Goal: Obtain resource: Obtain resource

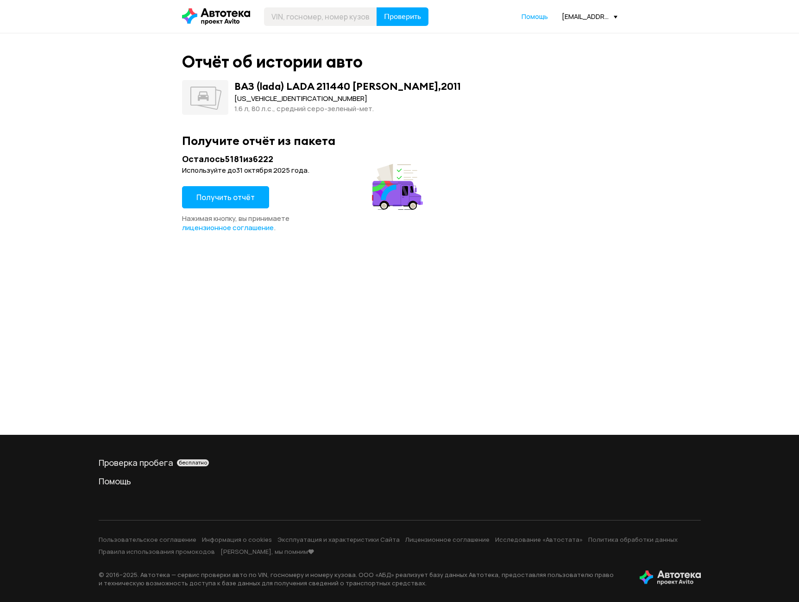
click at [235, 188] on button "Получить отчёт" at bounding box center [225, 197] width 87 height 22
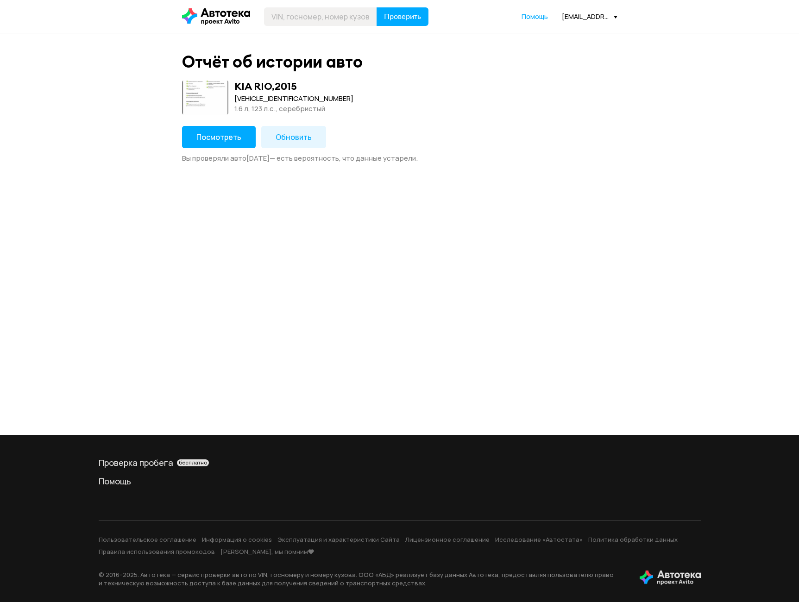
click at [243, 136] on button "Посмотреть" at bounding box center [219, 137] width 74 height 22
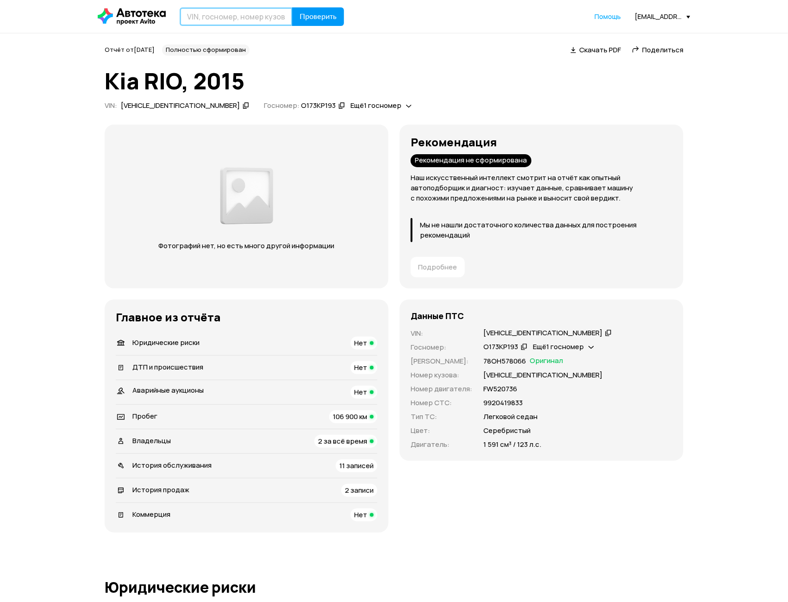
drag, startPoint x: 266, startPoint y: 19, endPoint x: 299, endPoint y: 19, distance: 32.9
click at [266, 19] on input "text" at bounding box center [236, 16] width 113 height 19
paste input "Z94CC41BBGR341507"
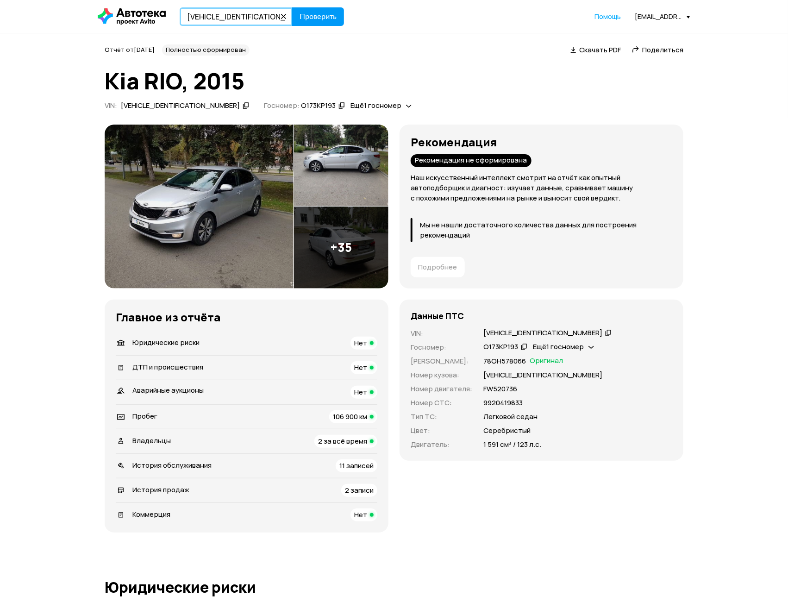
type input "Z94CC41BBGR341507"
click at [306, 18] on span "Проверить" at bounding box center [318, 16] width 37 height 7
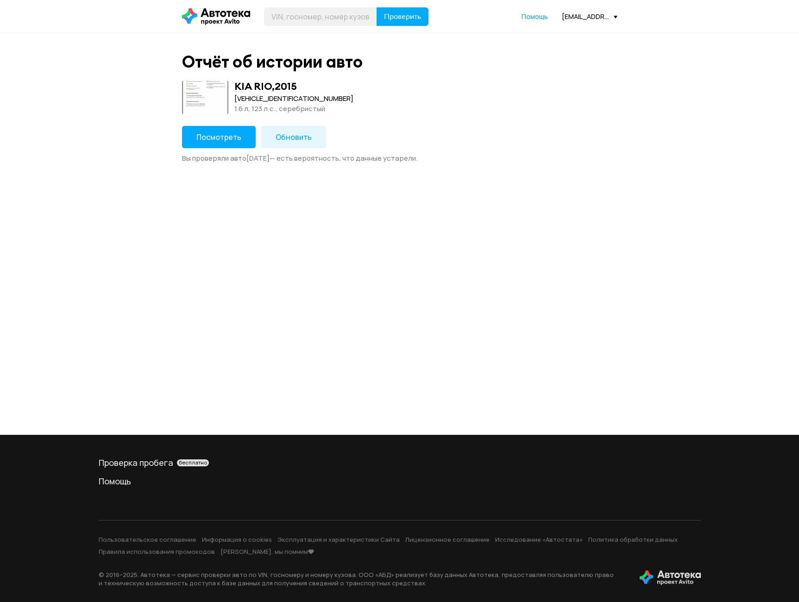
click at [292, 135] on span "Обновить" at bounding box center [294, 137] width 36 height 10
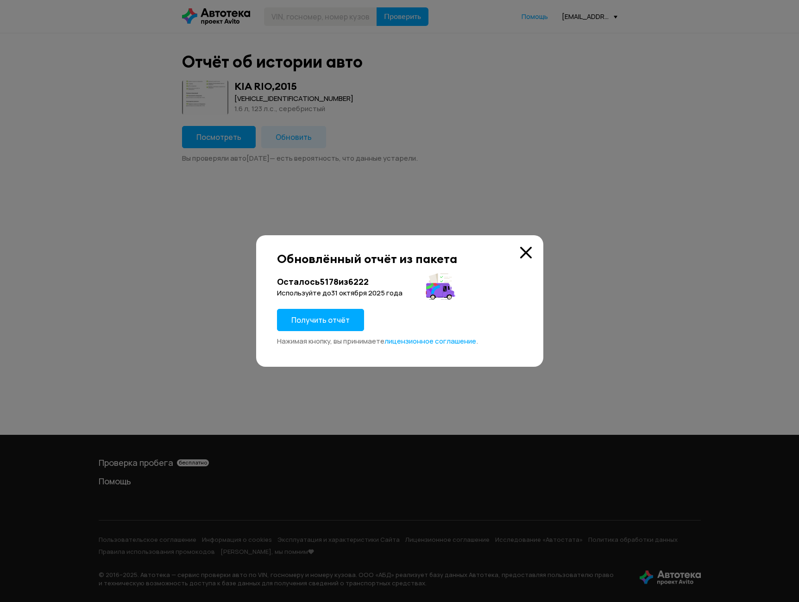
click at [335, 323] on span "Получить отчёт" at bounding box center [320, 320] width 58 height 10
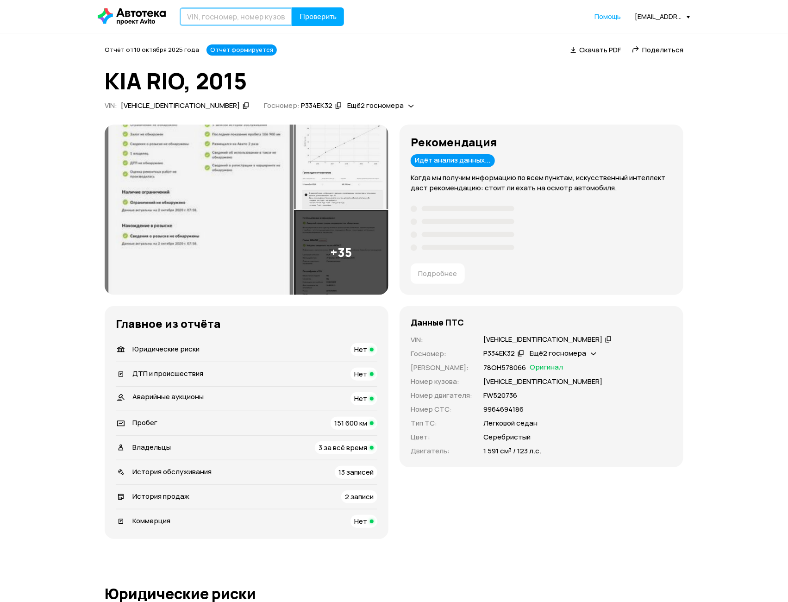
click at [225, 17] on input "text" at bounding box center [236, 16] width 113 height 19
paste input "XTA219440N0204819"
type input "XTA219440N0204819"
click at [317, 17] on span "Проверить" at bounding box center [318, 16] width 37 height 7
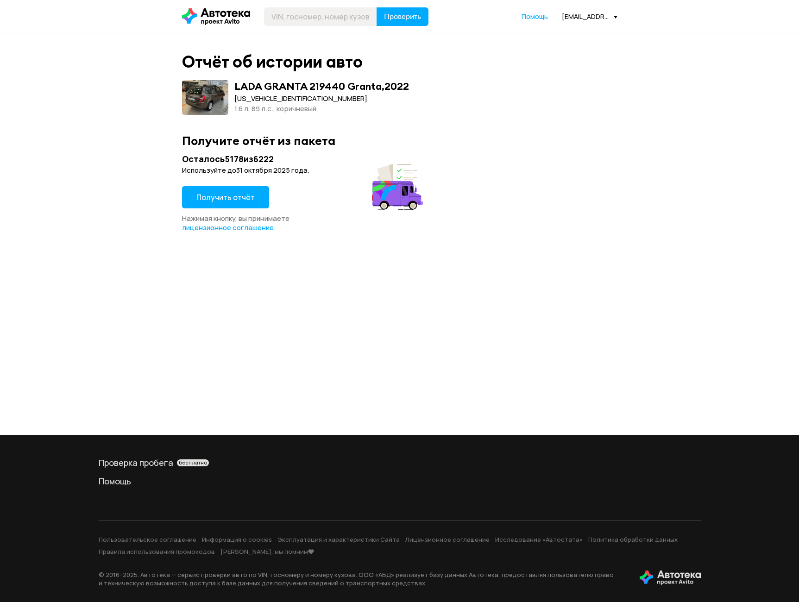
click at [235, 196] on span "Получить отчёт" at bounding box center [225, 197] width 58 height 10
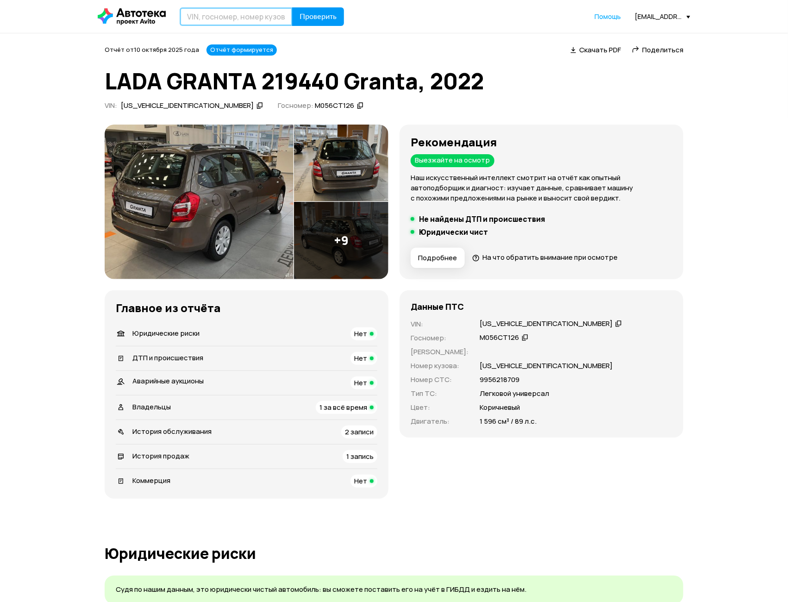
drag, startPoint x: 269, startPoint y: 18, endPoint x: 310, endPoint y: 22, distance: 41.9
click at [269, 18] on input "text" at bounding box center [236, 16] width 113 height 19
paste input "Z94C241BBKR096917"
type input "Z94C241BBKR096917"
click at [317, 22] on button "Проверить" at bounding box center [318, 16] width 52 height 19
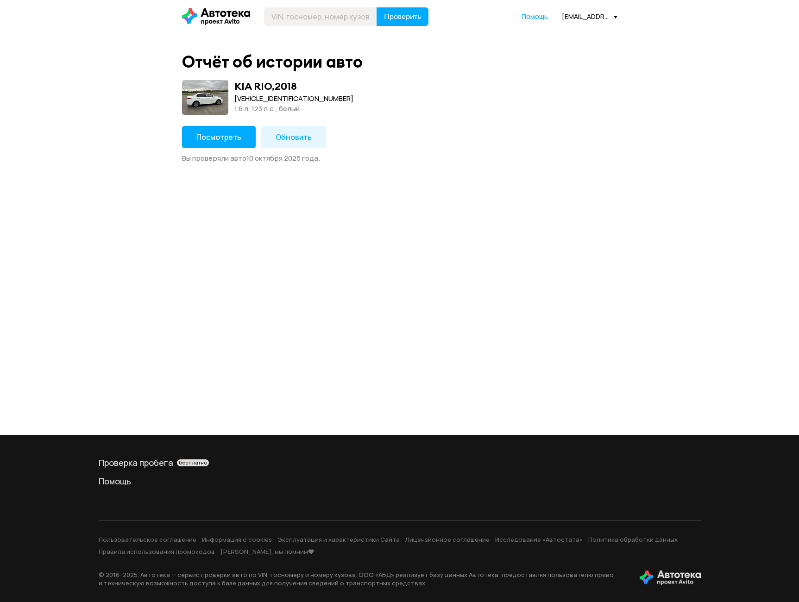
click at [238, 133] on span "Посмотреть" at bounding box center [218, 137] width 45 height 10
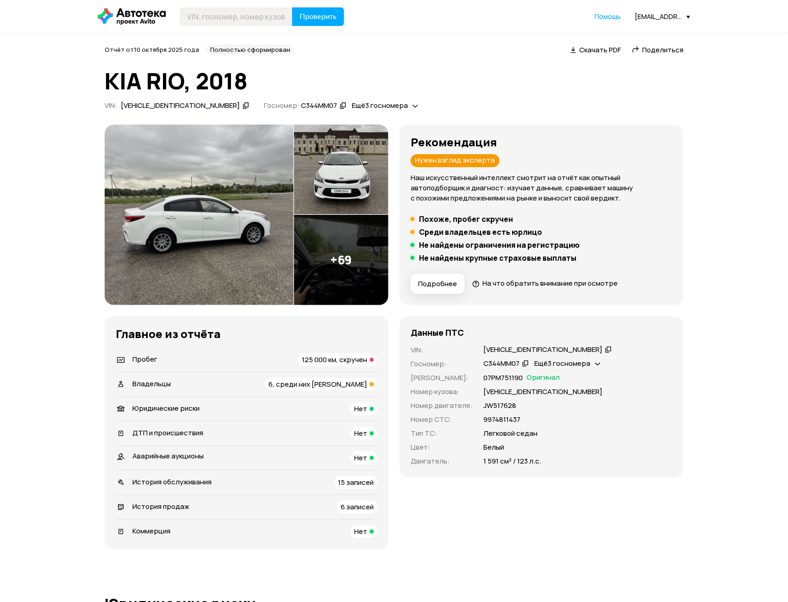
click at [582, 50] on span "Скачать PDF" at bounding box center [600, 50] width 42 height 10
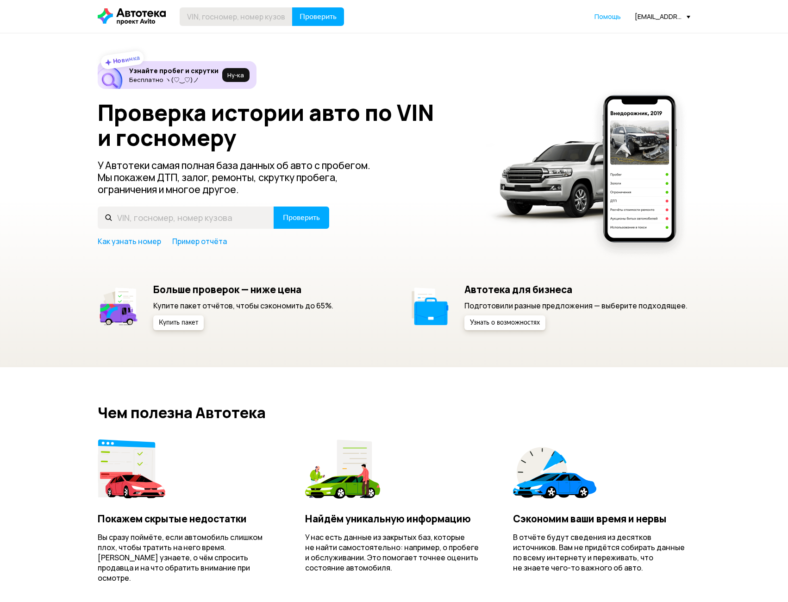
click at [256, 15] on input "text" at bounding box center [236, 16] width 113 height 19
type input "LVVDB21B9PD716167"
click at [324, 23] on button "Проверить" at bounding box center [318, 16] width 52 height 19
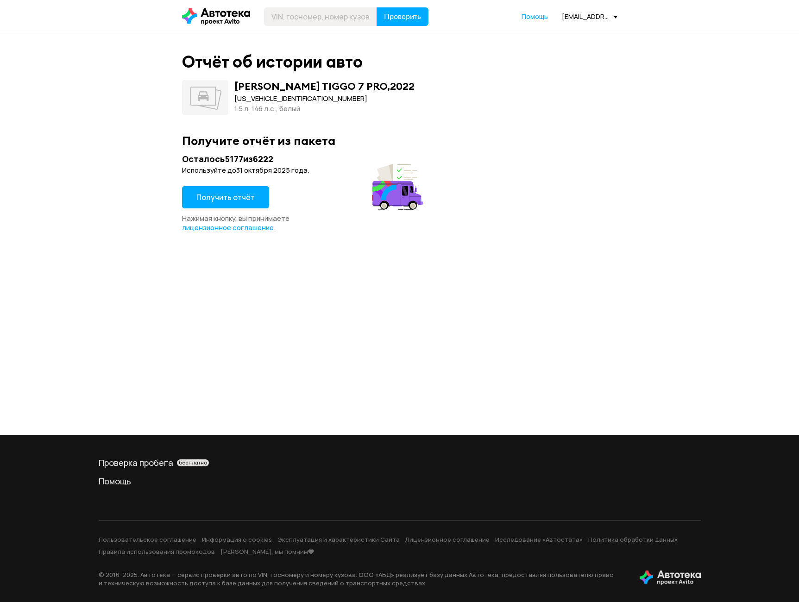
click at [261, 191] on button "Получить отчёт" at bounding box center [225, 197] width 87 height 22
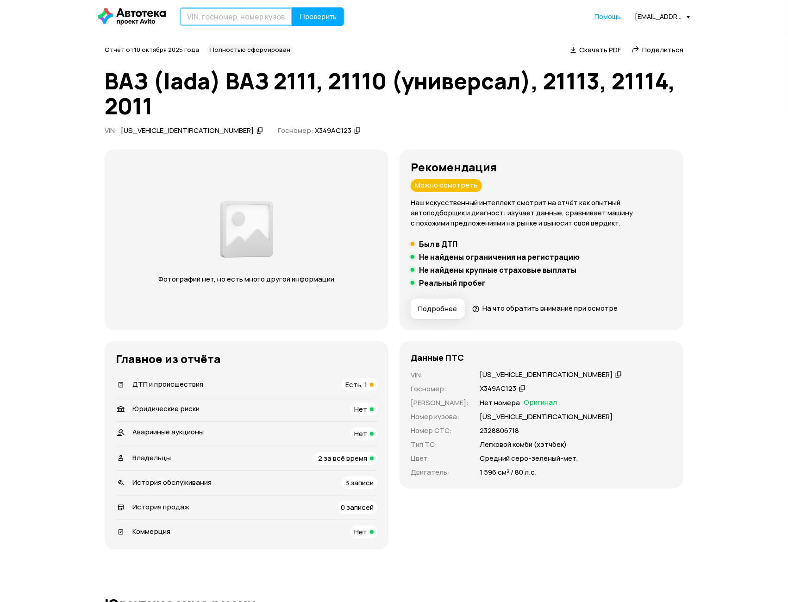
paste input "SC11-258559"
type input "SC11-258559"
click at [326, 6] on header "SC11-258559 Проверить Помощь a.savchenko@pango-optimakuban.ru" at bounding box center [394, 16] width 788 height 33
click at [328, 14] on span "Проверить" at bounding box center [318, 16] width 37 height 7
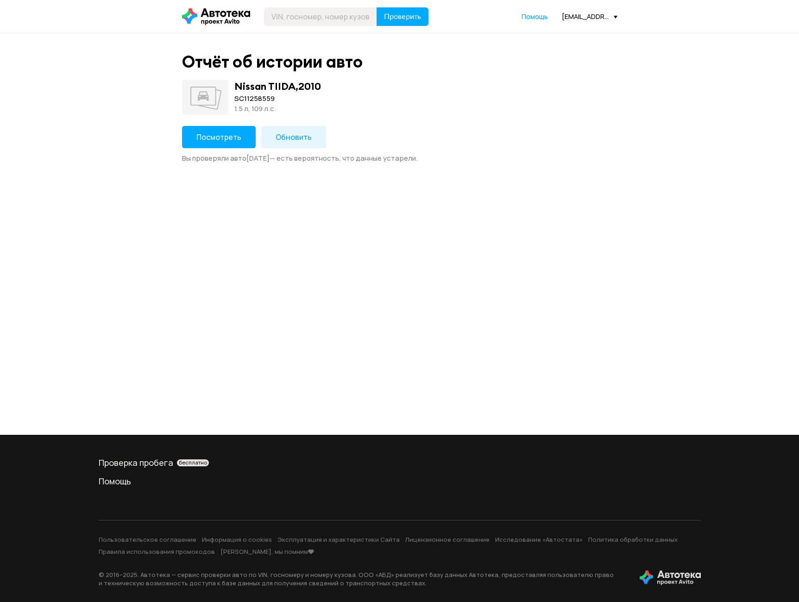
click at [283, 132] on span "Обновить" at bounding box center [294, 137] width 36 height 10
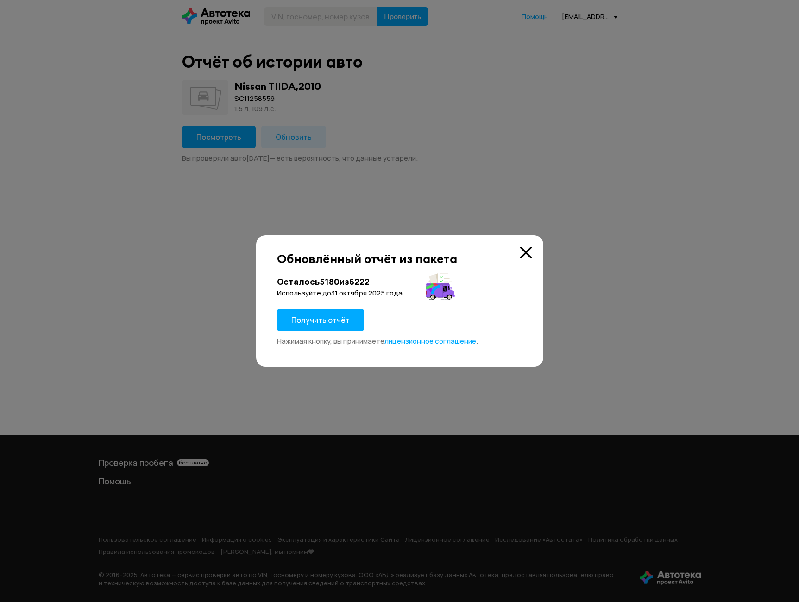
click at [331, 320] on span "Получить отчёт" at bounding box center [320, 320] width 58 height 10
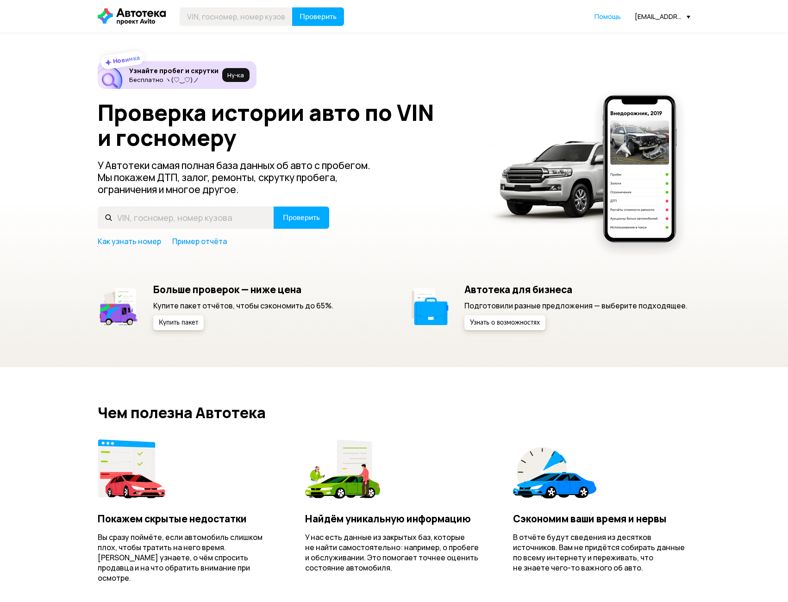
click at [254, 17] on input "text" at bounding box center [236, 16] width 113 height 19
drag, startPoint x: 0, startPoint y: 0, endPoint x: 254, endPoint y: 17, distance: 254.8
type input "[VEHICLE_IDENTIFICATION_NUMBER]"
click at [310, 3] on header "X9FKXXEEBKBT16267 Проверить Помощь a.savchenko@pango-optimakuban.ru" at bounding box center [394, 16] width 788 height 33
click at [337, 13] on button "Проверить" at bounding box center [318, 16] width 52 height 19
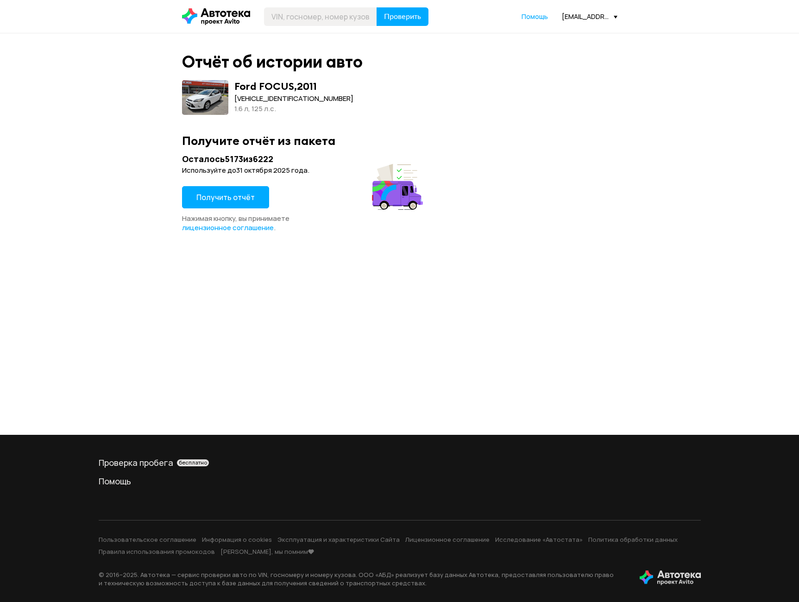
click at [207, 197] on span "Получить отчёт" at bounding box center [225, 197] width 58 height 10
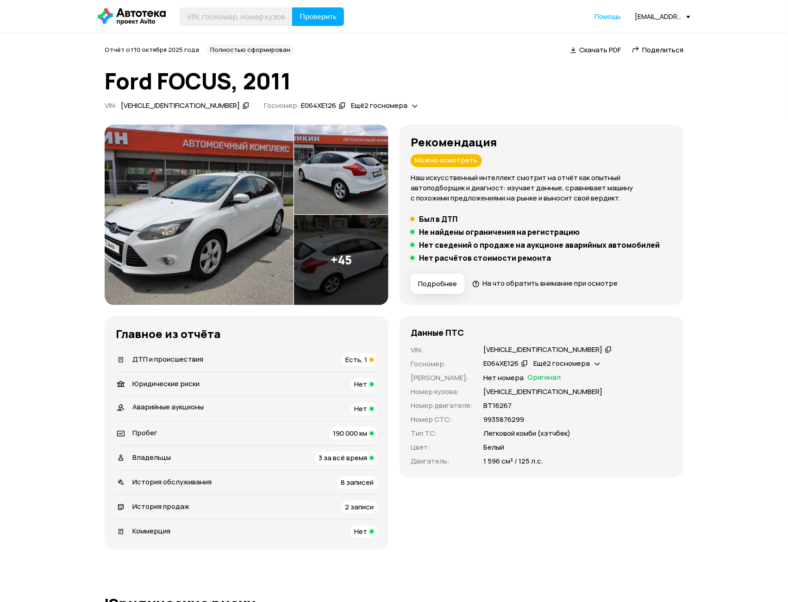
click at [205, 357] on div "ДТП и происшествия" at bounding box center [160, 360] width 94 height 10
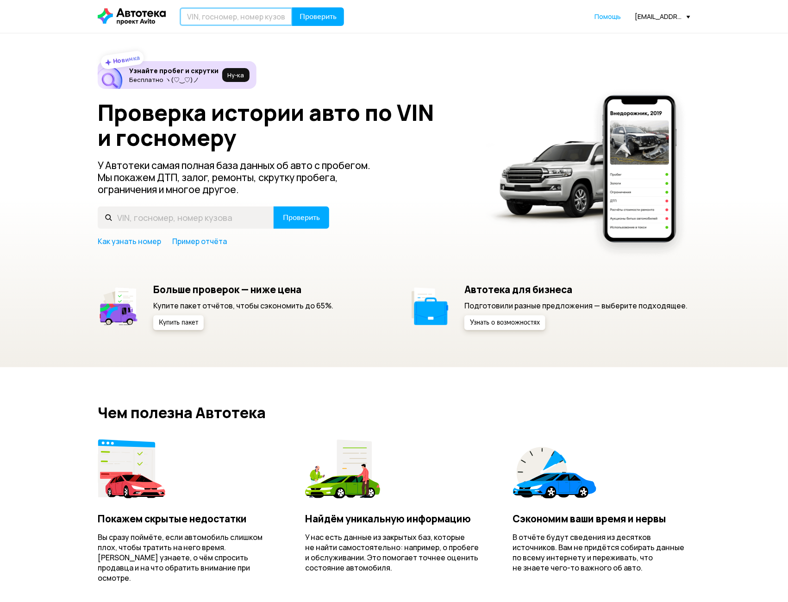
click at [246, 17] on input "text" at bounding box center [236, 16] width 113 height 19
paste input "SC11-258559"
type input "SC11-258559"
click at [314, 17] on span "Проверить" at bounding box center [318, 16] width 37 height 7
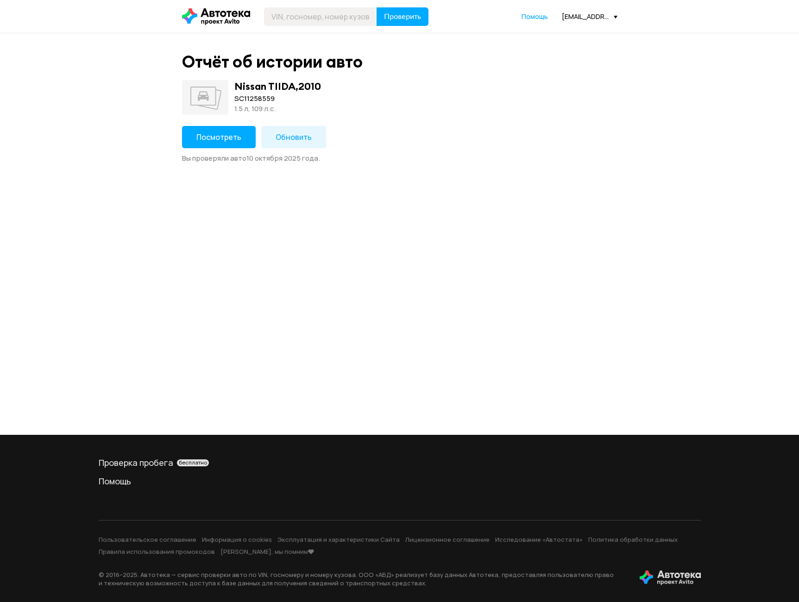
click at [231, 139] on span "Посмотреть" at bounding box center [218, 137] width 45 height 10
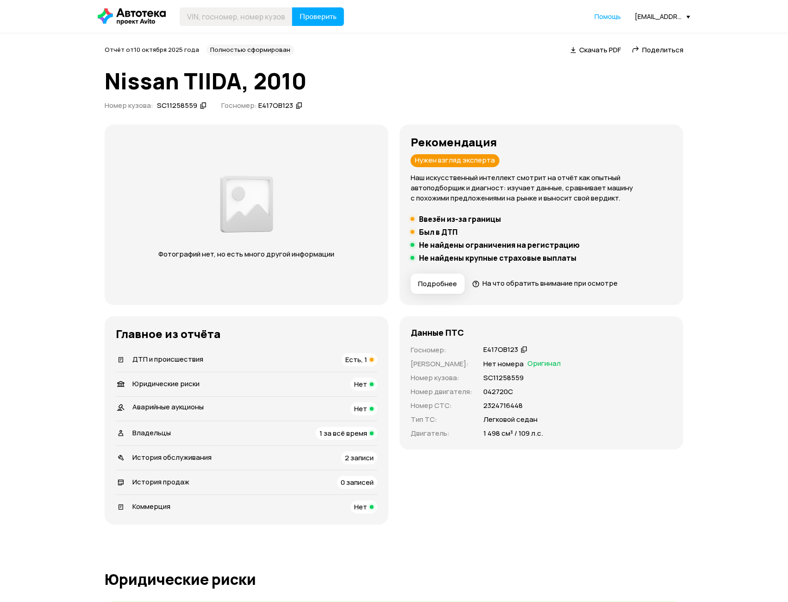
click at [354, 360] on span "Есть, 1" at bounding box center [356, 360] width 22 height 10
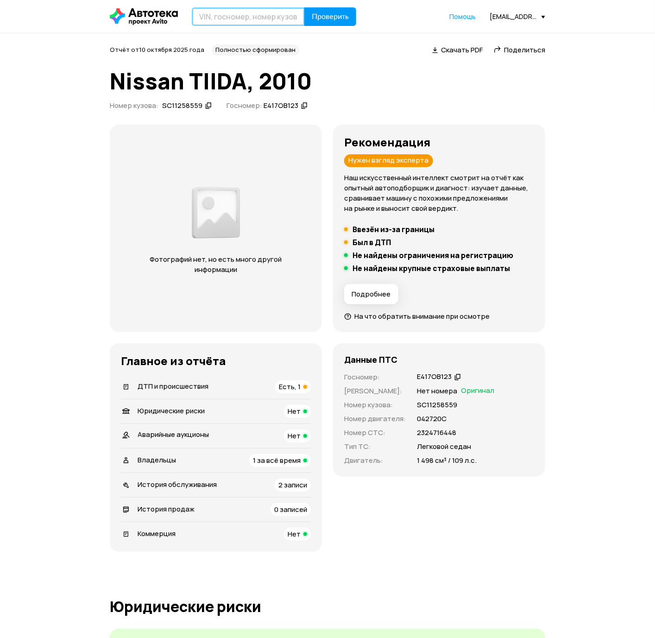
drag, startPoint x: 215, startPoint y: 17, endPoint x: 345, endPoint y: 17, distance: 129.2
click at [215, 17] on input "text" at bounding box center [248, 16] width 113 height 19
click at [454, 56] on div "Отчёт от 10 октября 2025 года Полностью сформирован   Скачать PDF   Поделиться …" at bounding box center [327, 78] width 435 height 69
click at [455, 46] on span "Скачать PDF" at bounding box center [462, 50] width 42 height 10
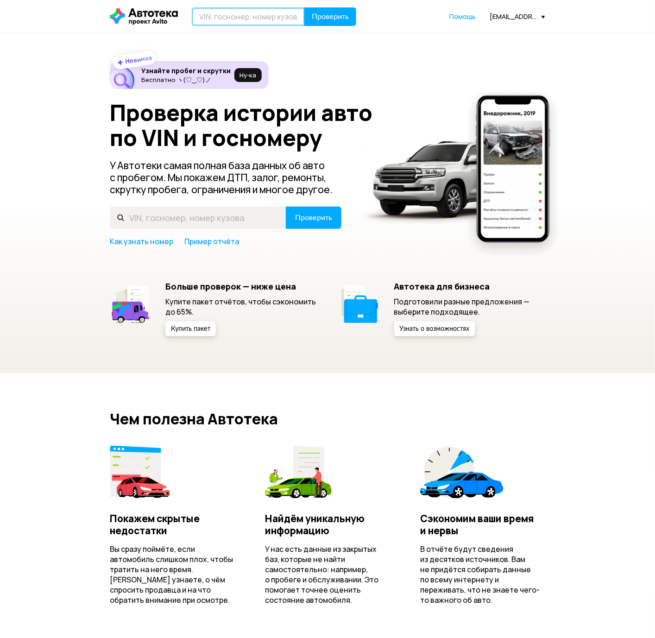
drag, startPoint x: 226, startPoint y: 7, endPoint x: 235, endPoint y: 9, distance: 8.5
click at [226, 7] on input "text" at bounding box center [248, 16] width 113 height 19
paste input "VF32CKFWF43452076"
type input "VF32CKFWF43452076"
click at [342, 6] on header "VF32CKFWF43452076 Проверить Помощь a.savchenko@pango-optimakuban.ru" at bounding box center [327, 16] width 655 height 33
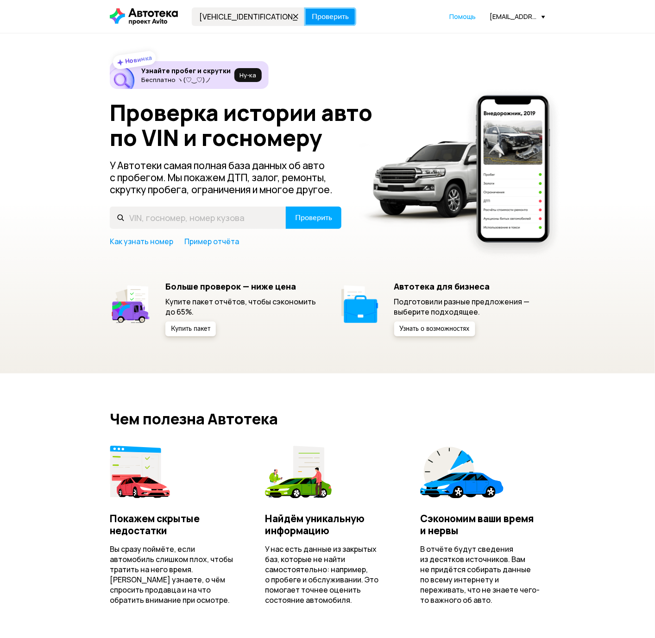
click at [343, 15] on span "Проверить" at bounding box center [330, 16] width 37 height 7
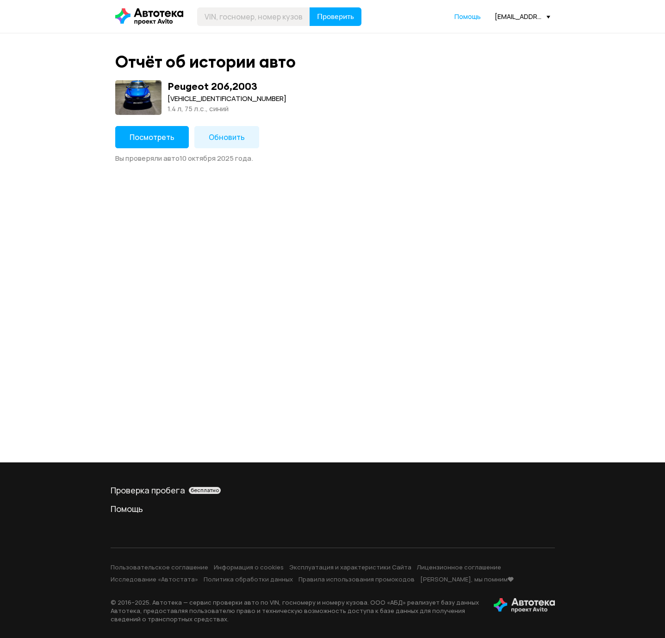
click at [168, 142] on button "Посмотреть" at bounding box center [152, 137] width 74 height 22
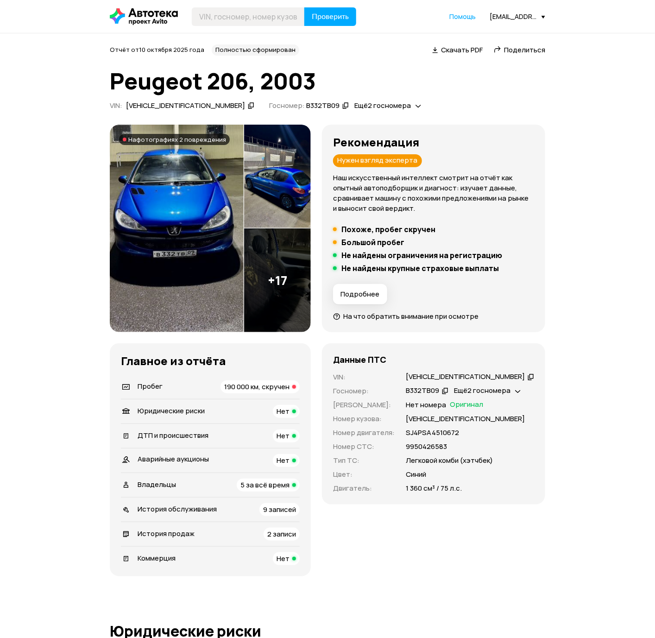
click at [471, 53] on span "Скачать PDF" at bounding box center [462, 50] width 42 height 10
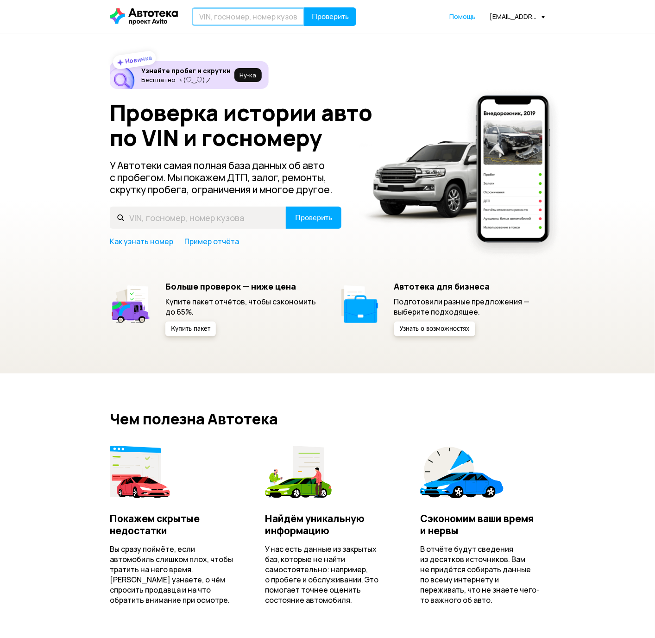
click at [213, 24] on input "text" at bounding box center [248, 16] width 113 height 19
paste input "[VEHICLE_IDENTIFICATION_NUMBER]"
type input "[VEHICLE_IDENTIFICATION_NUMBER]"
click at [332, 15] on span "Проверить" at bounding box center [330, 16] width 37 height 7
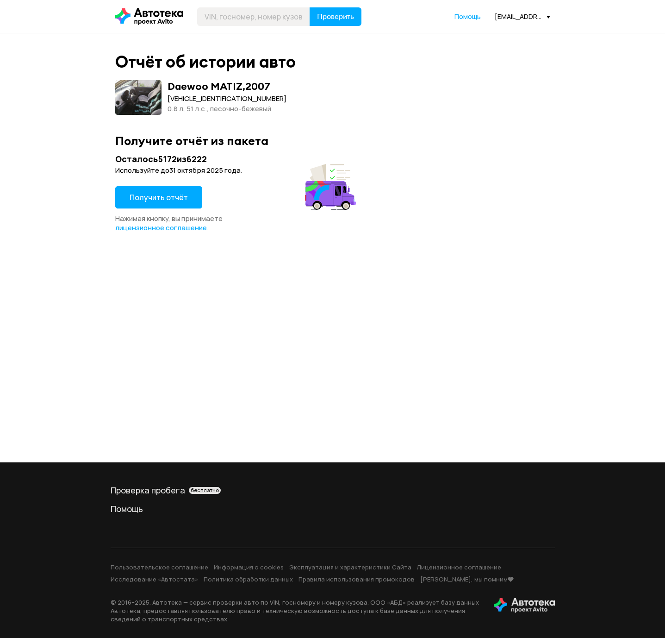
click at [179, 191] on button "Получить отчёт" at bounding box center [158, 197] width 87 height 22
